Goal: Task Accomplishment & Management: Manage account settings

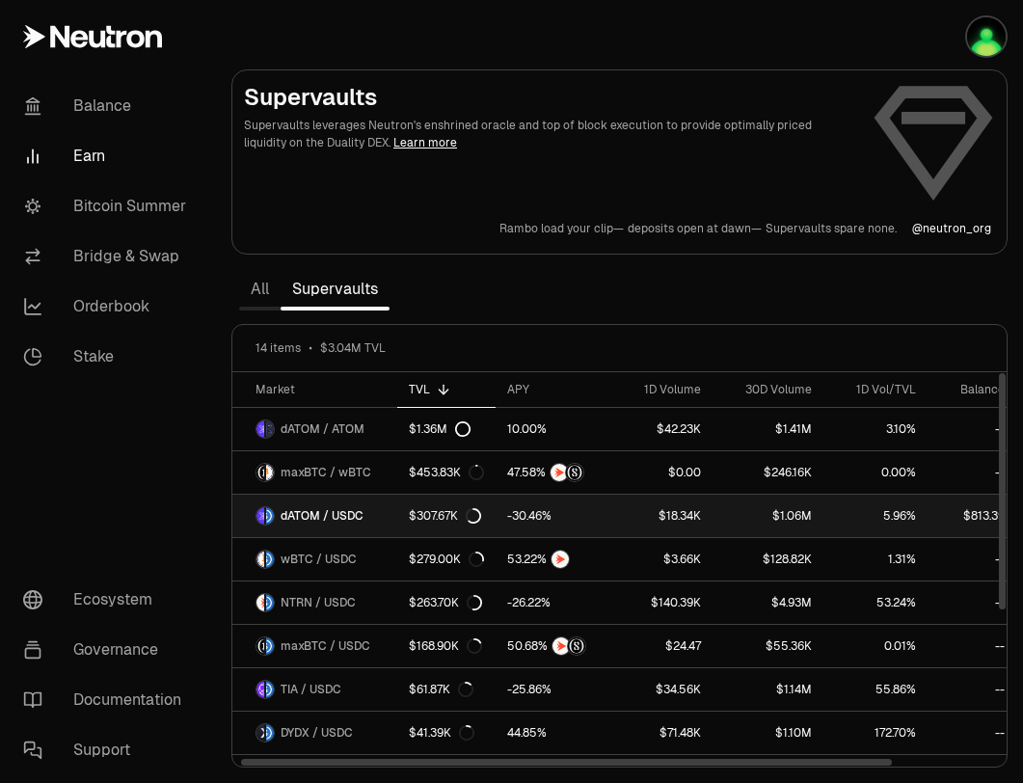
click at [341, 515] on span "dATOM / USDC" at bounding box center [322, 515] width 83 height 15
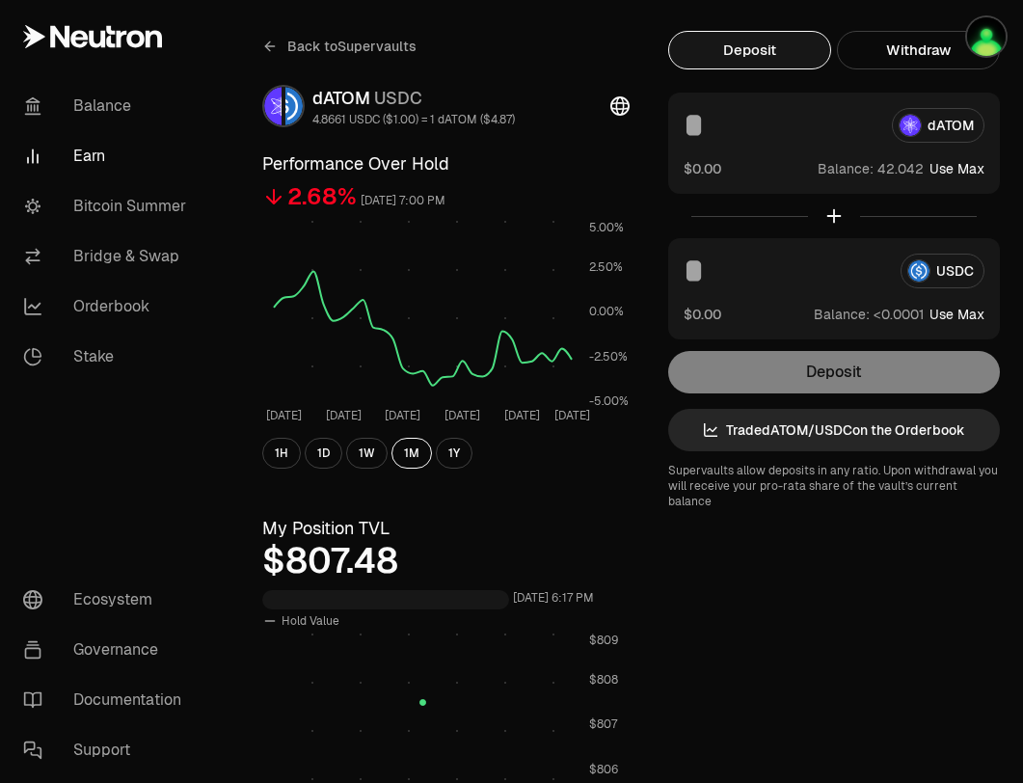
scroll to position [47, 0]
click at [928, 53] on button "button" at bounding box center [961, 36] width 123 height 73
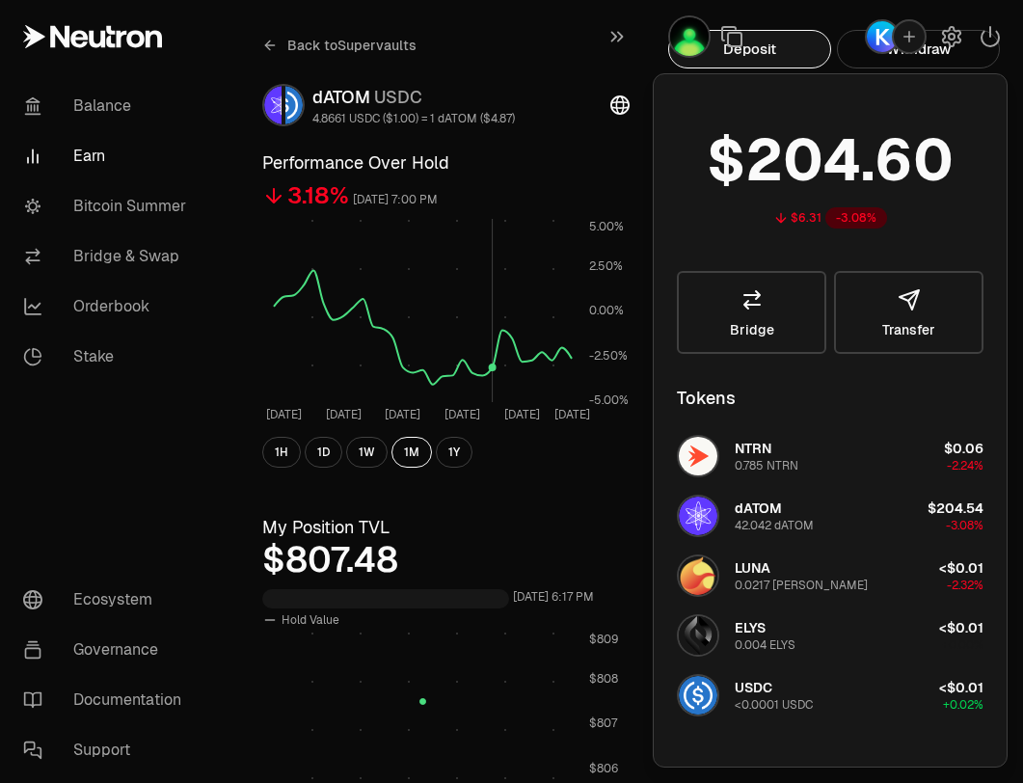
click at [494, 229] on rect at bounding box center [423, 310] width 298 height 183
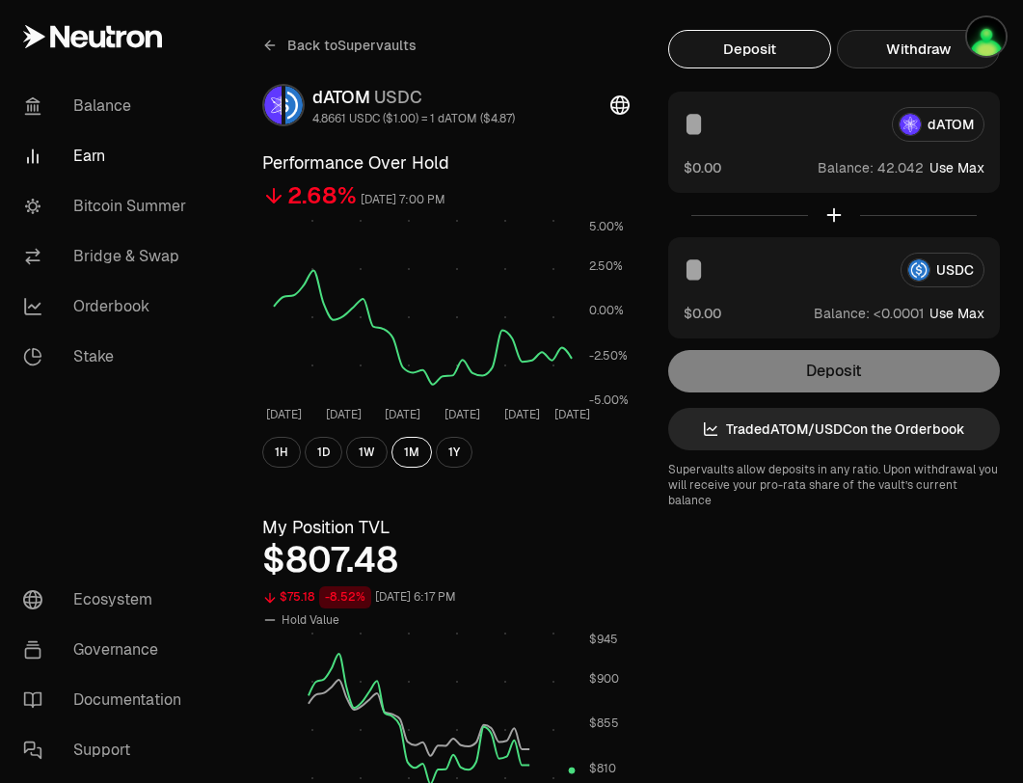
click at [865, 49] on button "Withdraw" at bounding box center [918, 49] width 163 height 39
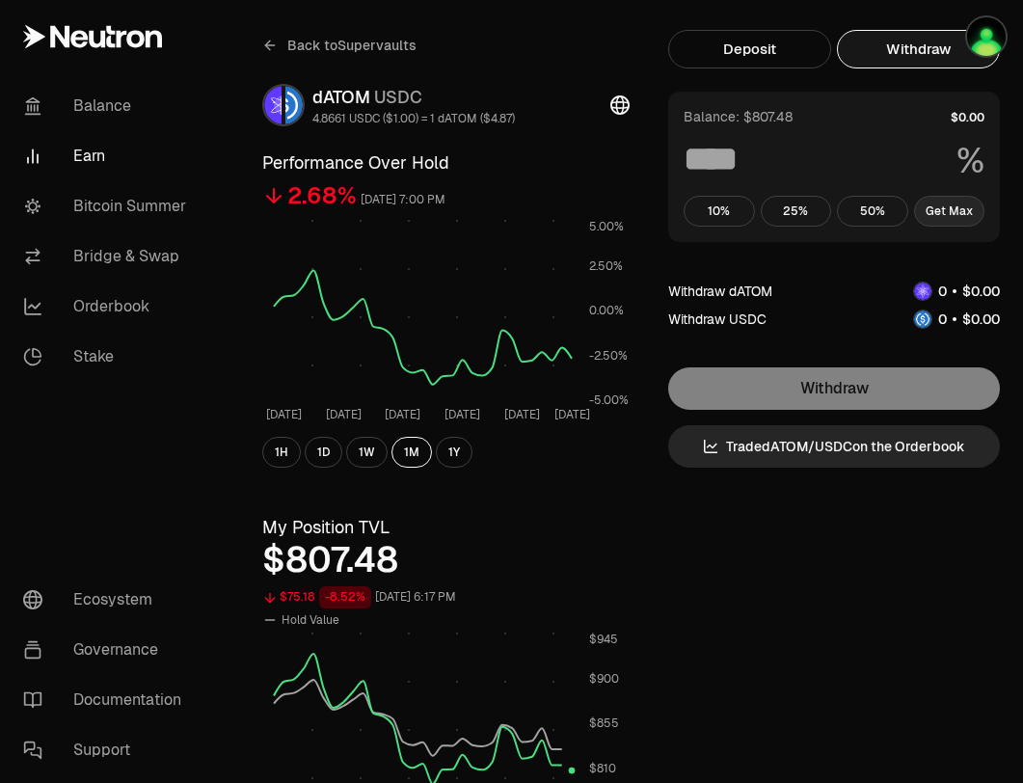
click at [927, 215] on button "Get Max" at bounding box center [949, 211] width 71 height 31
type input "***"
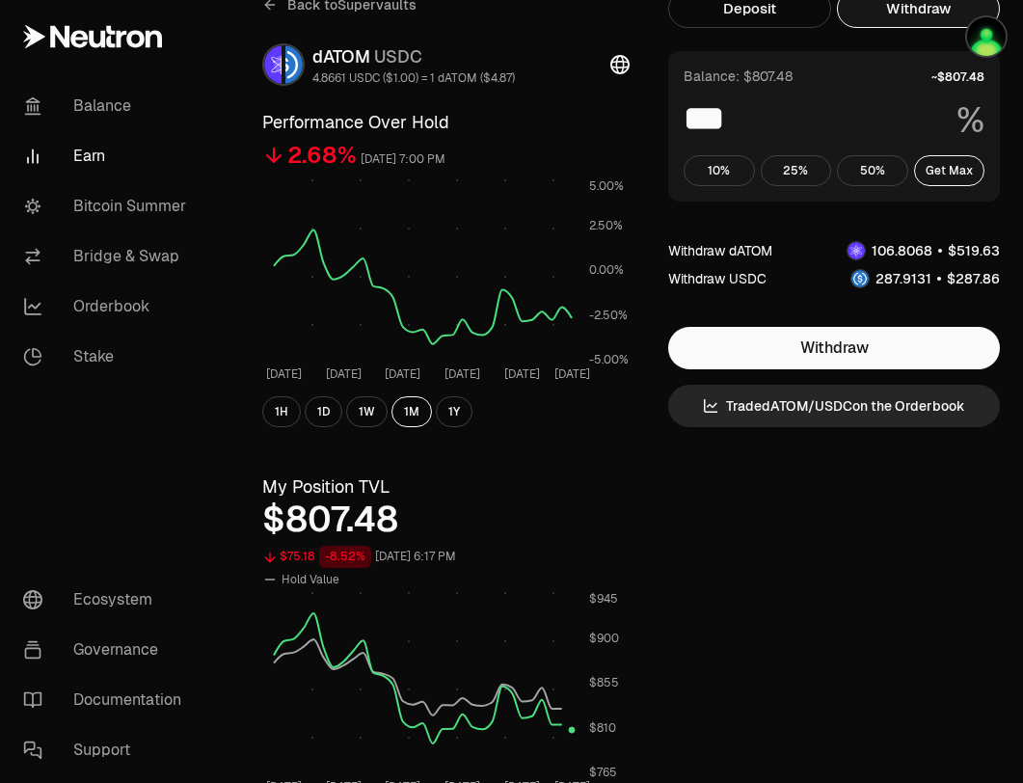
scroll to position [0, 0]
